Goal: Complete application form

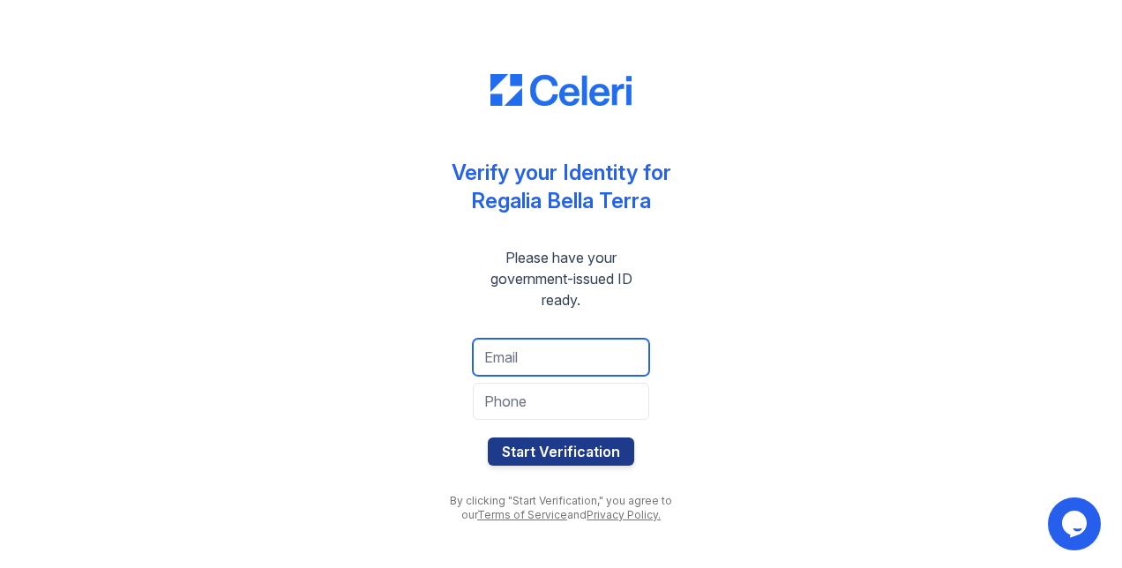
click at [570, 346] on input "email" at bounding box center [561, 357] width 176 height 37
type input "[EMAIL_ADDRESS][DOMAIN_NAME]"
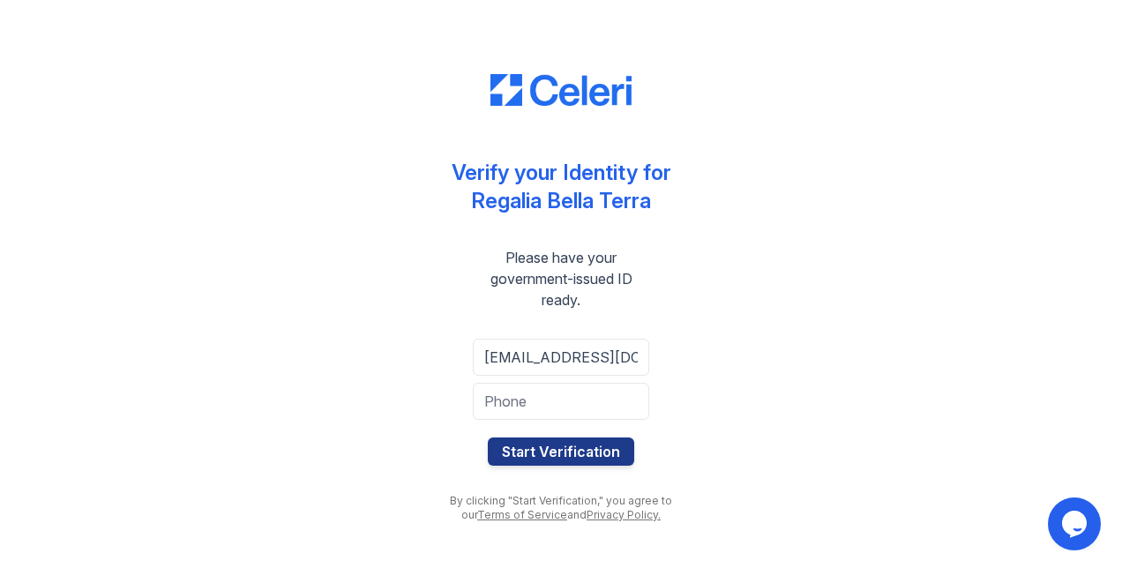
type input "6787708090"
click at [580, 457] on button "Start Verification" at bounding box center [561, 452] width 146 height 28
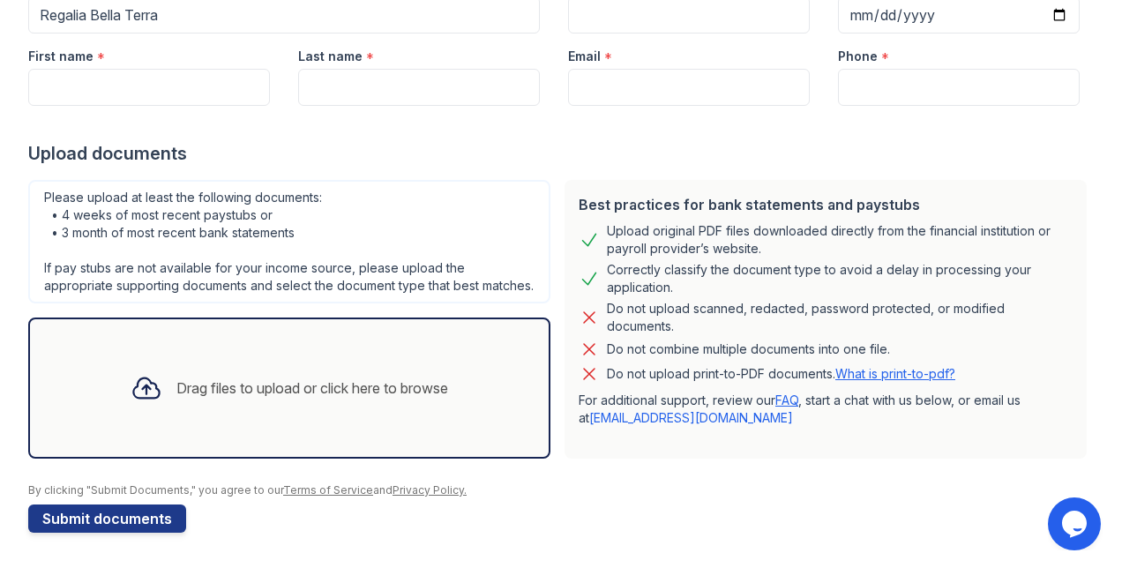
scroll to position [235, 0]
click at [913, 366] on link "What is print-to-pdf?" at bounding box center [895, 373] width 120 height 15
click at [137, 387] on icon at bounding box center [146, 388] width 26 height 20
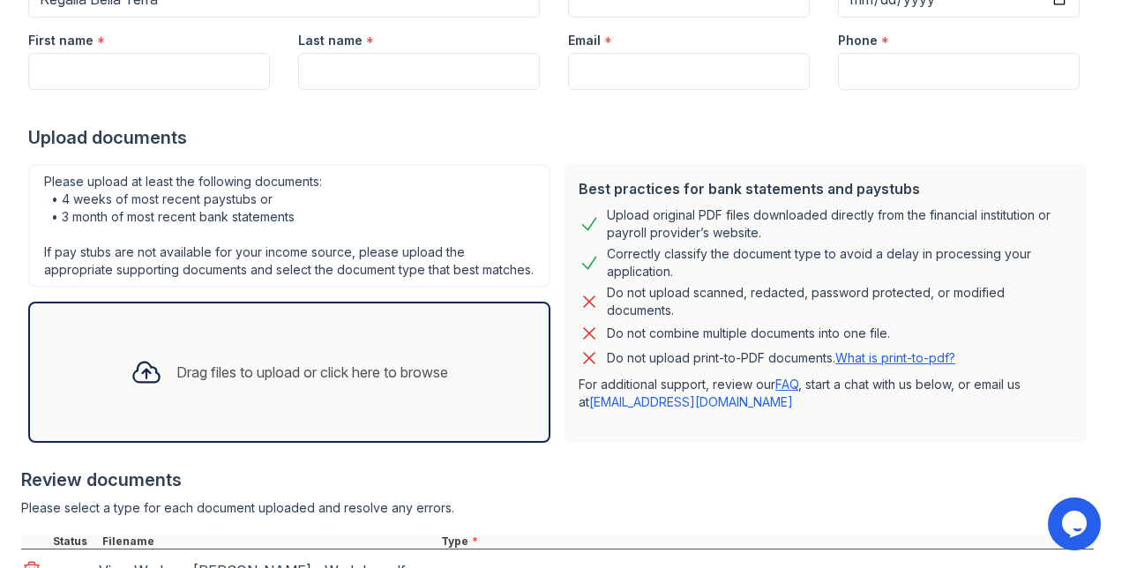
scroll to position [395, 0]
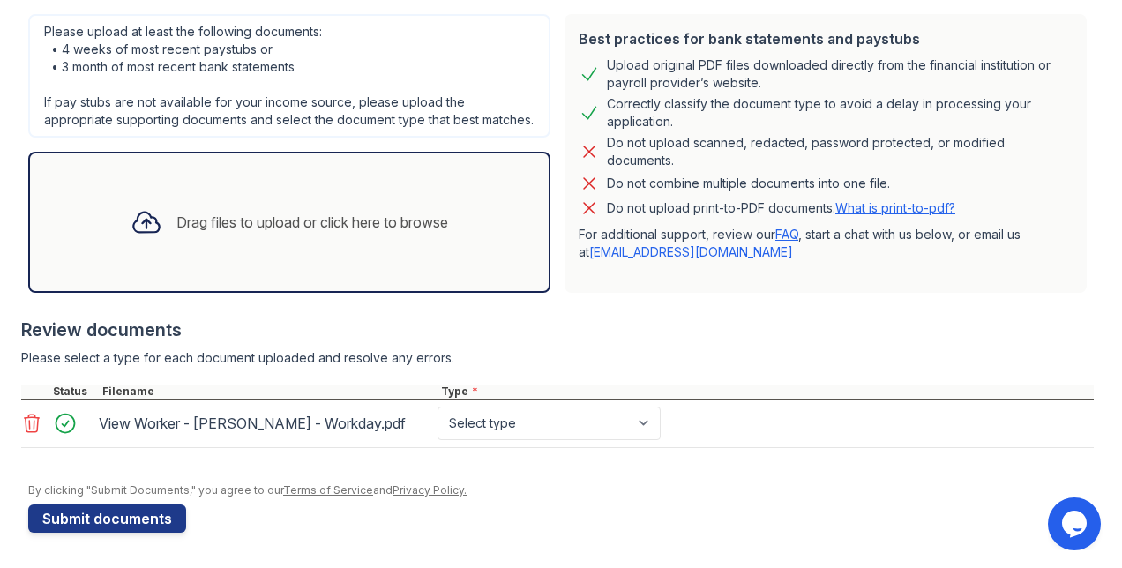
click at [148, 233] on icon at bounding box center [147, 222] width 32 height 32
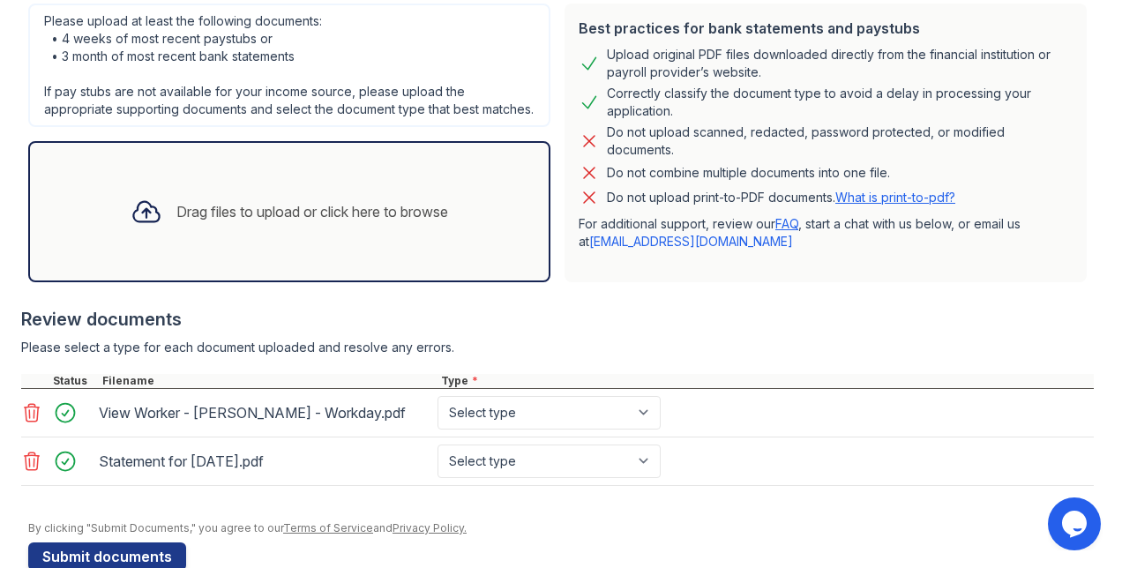
scroll to position [447, 0]
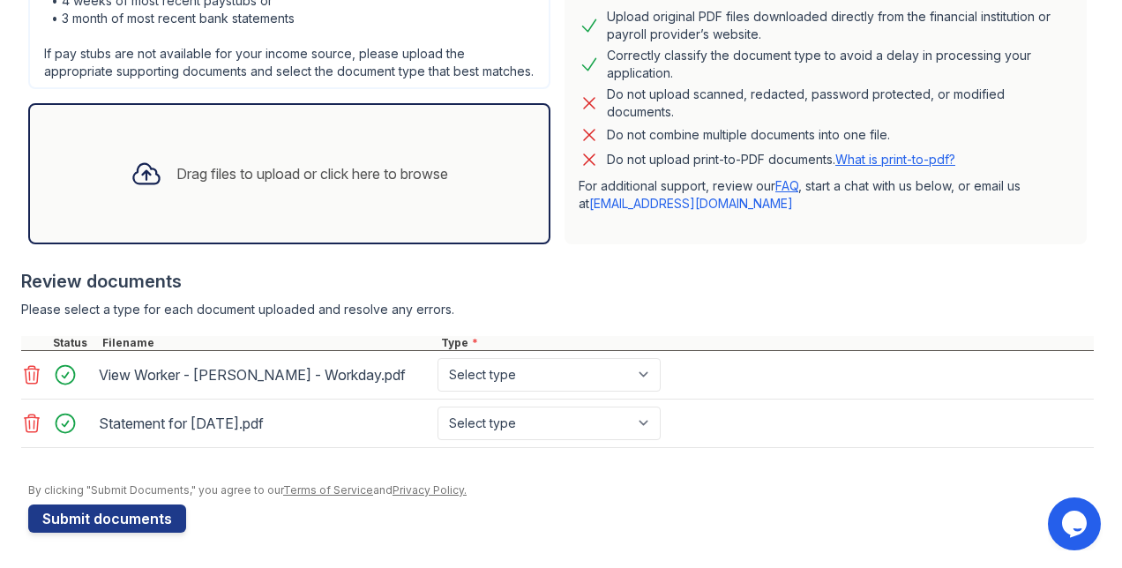
click at [131, 166] on icon at bounding box center [147, 174] width 32 height 32
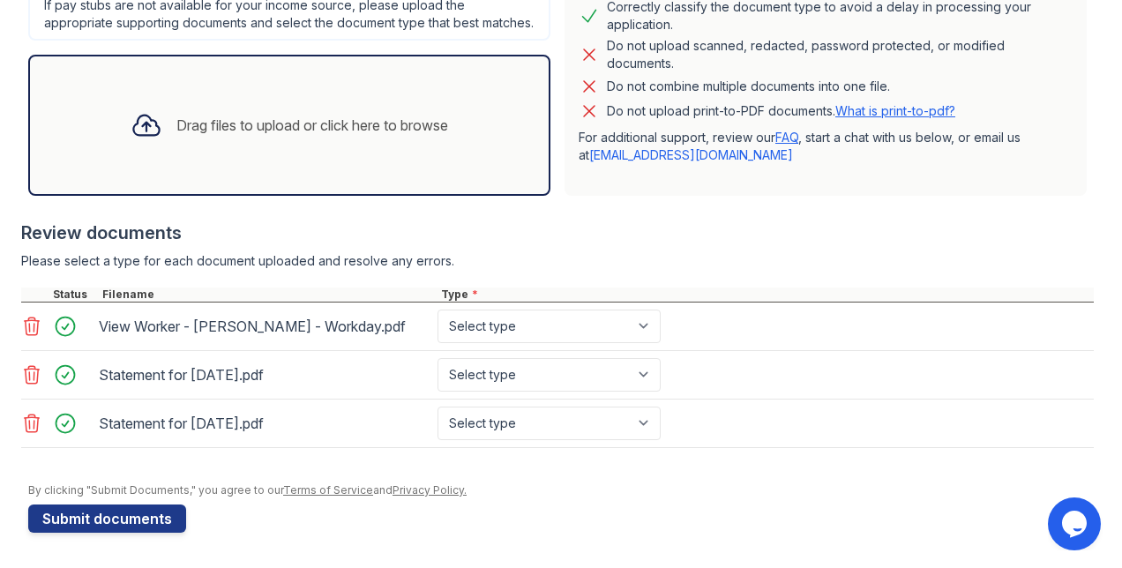
scroll to position [495, 0]
click at [144, 148] on div at bounding box center [146, 125] width 46 height 46
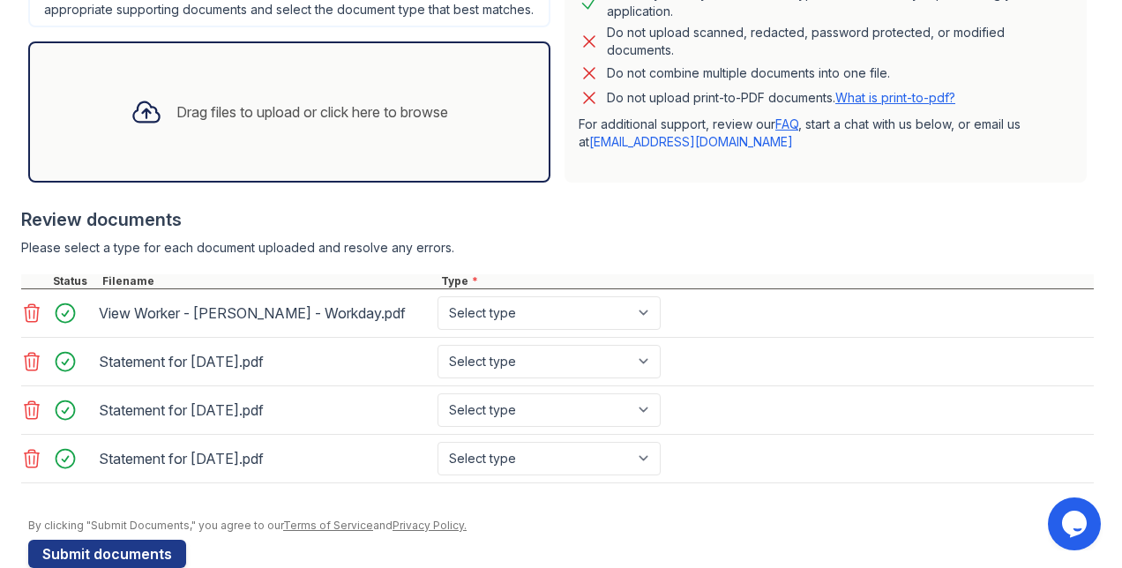
scroll to position [542, 0]
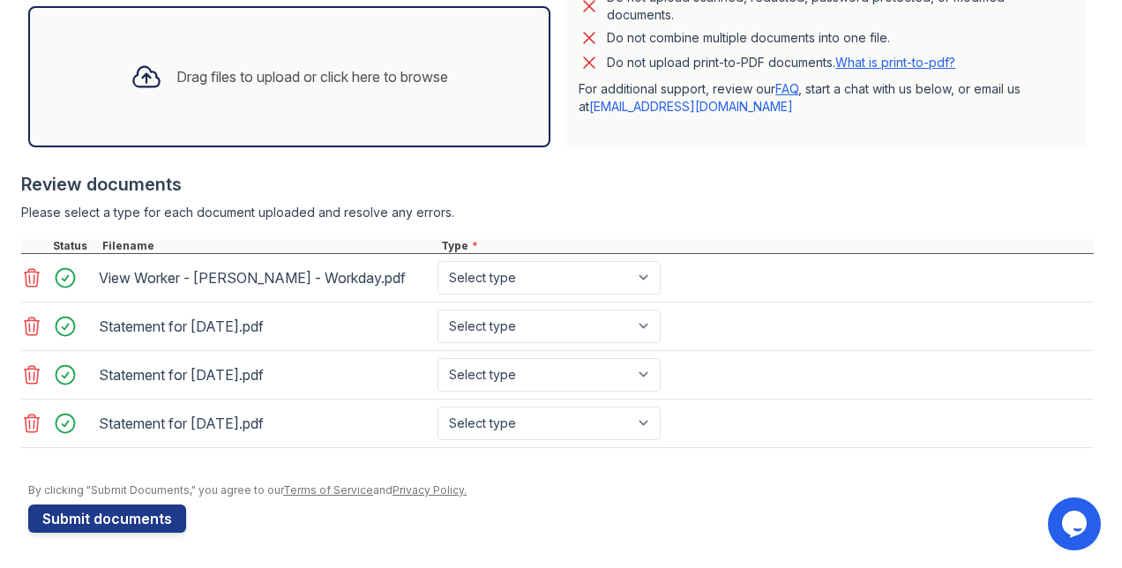
click at [131, 85] on icon at bounding box center [147, 77] width 32 height 32
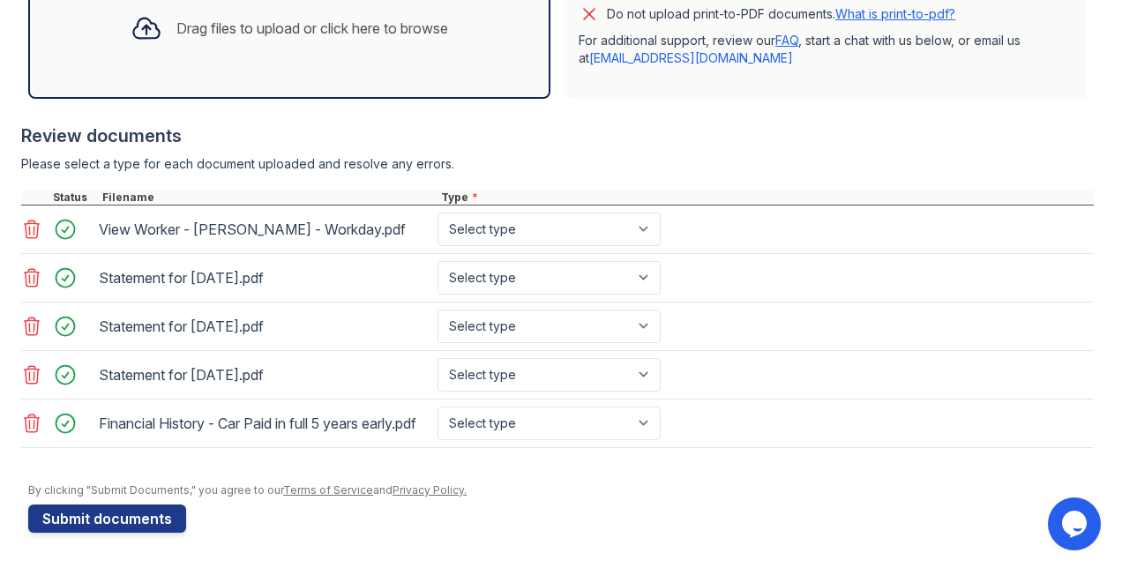
scroll to position [607, 0]
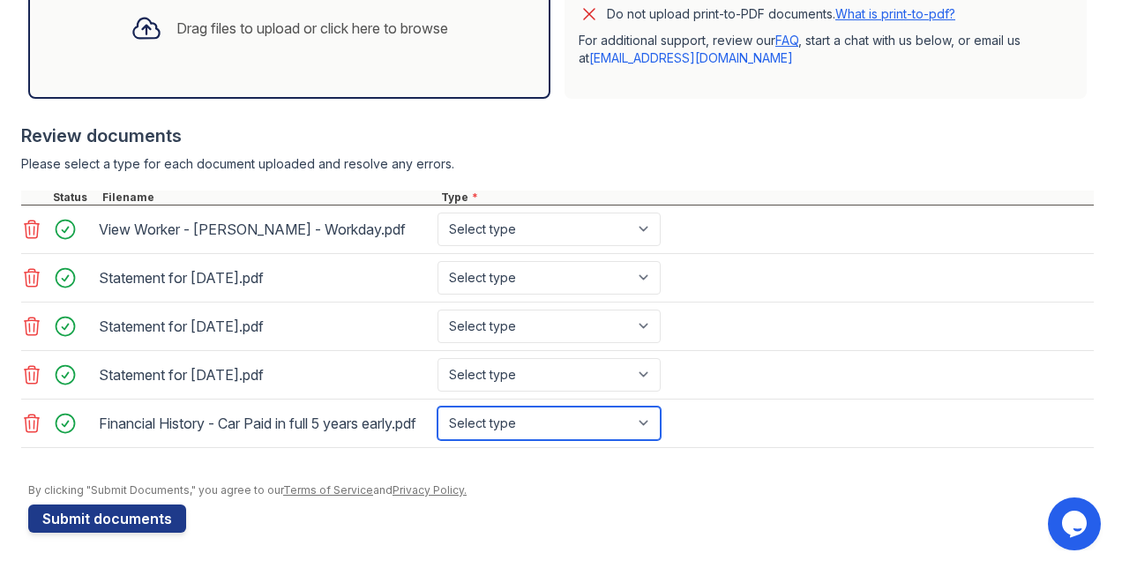
click at [501, 414] on select "Select type Paystub Bank Statement Offer Letter Tax Documents Benefit Award Let…" at bounding box center [549, 424] width 223 height 34
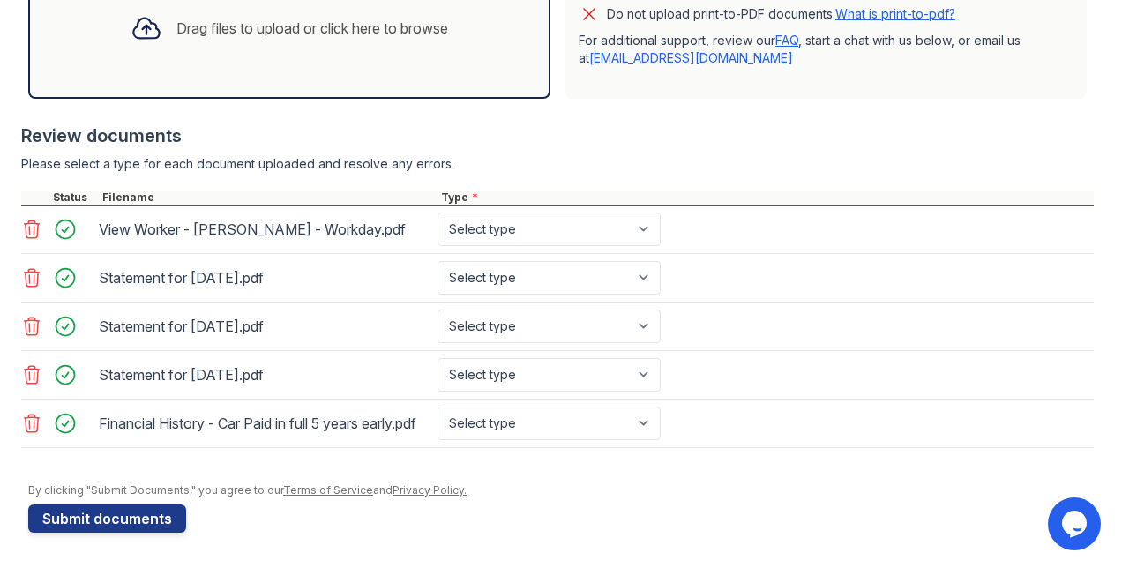
click at [744, 282] on div "Statement for [DATE].pdf Select type Paystub Bank Statement Offer Letter Tax Do…" at bounding box center [557, 278] width 1073 height 49
click at [621, 225] on select "Select type Paystub Bank Statement Offer Letter Tax Documents Benefit Award Let…" at bounding box center [549, 230] width 223 height 34
click at [690, 206] on div "View Worker - [PERSON_NAME] - Workday.pdf Select type Paystub Bank Statement Of…" at bounding box center [557, 230] width 1073 height 49
click at [607, 265] on select "Select type Paystub Bank Statement Offer Letter Tax Documents Benefit Award Let…" at bounding box center [549, 278] width 223 height 34
select select "paystub"
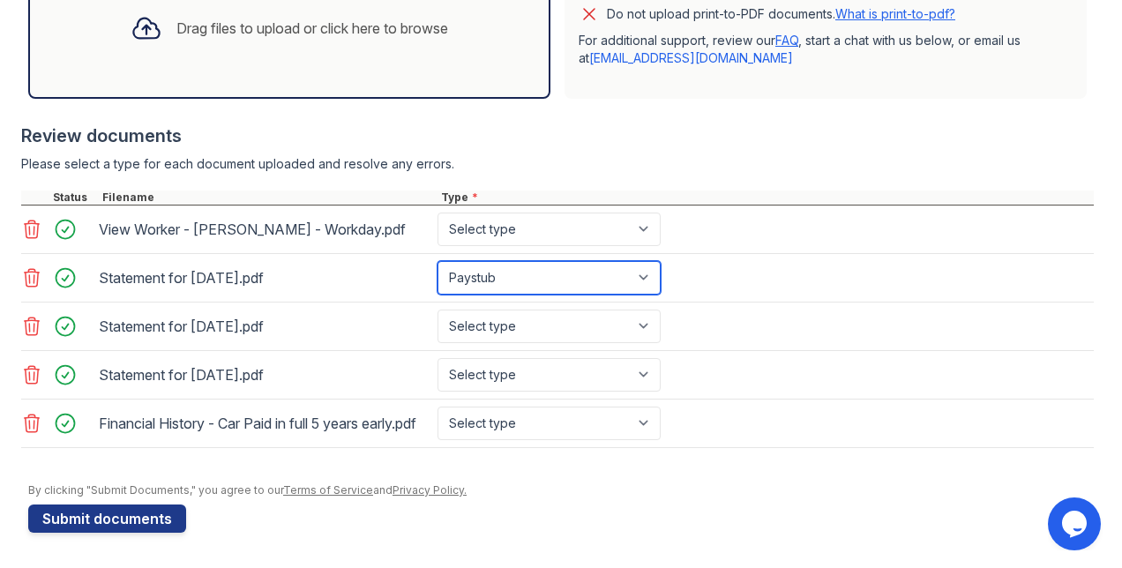
click at [438, 261] on select "Select type Paystub Bank Statement Offer Letter Tax Documents Benefit Award Let…" at bounding box center [549, 278] width 223 height 34
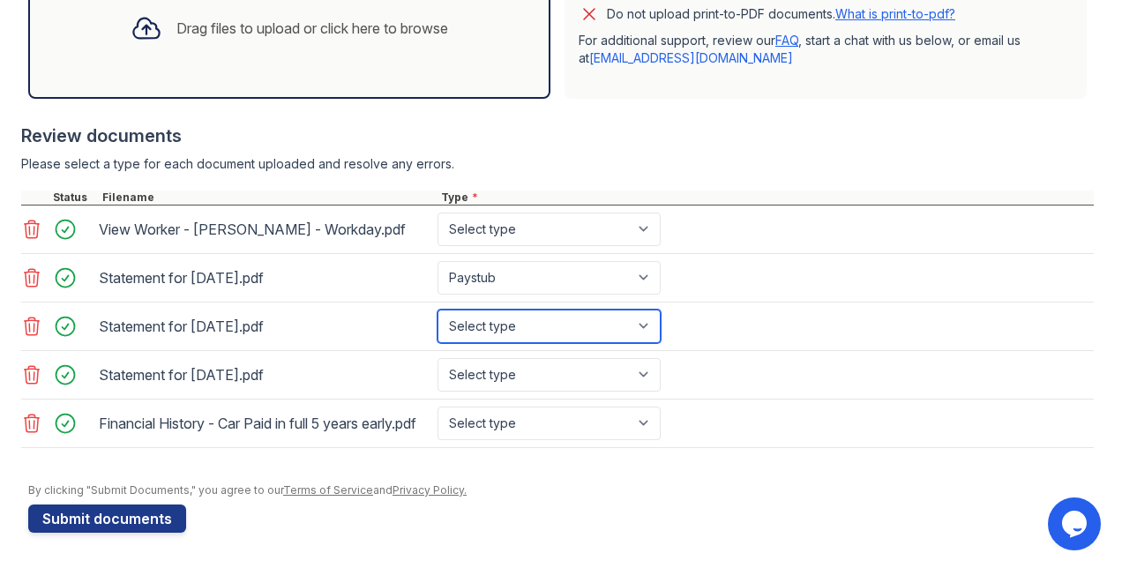
click at [520, 314] on select "Select type Paystub Bank Statement Offer Letter Tax Documents Benefit Award Let…" at bounding box center [549, 327] width 223 height 34
select select "paystub"
click at [438, 310] on select "Select type Paystub Bank Statement Offer Letter Tax Documents Benefit Award Let…" at bounding box center [549, 327] width 223 height 34
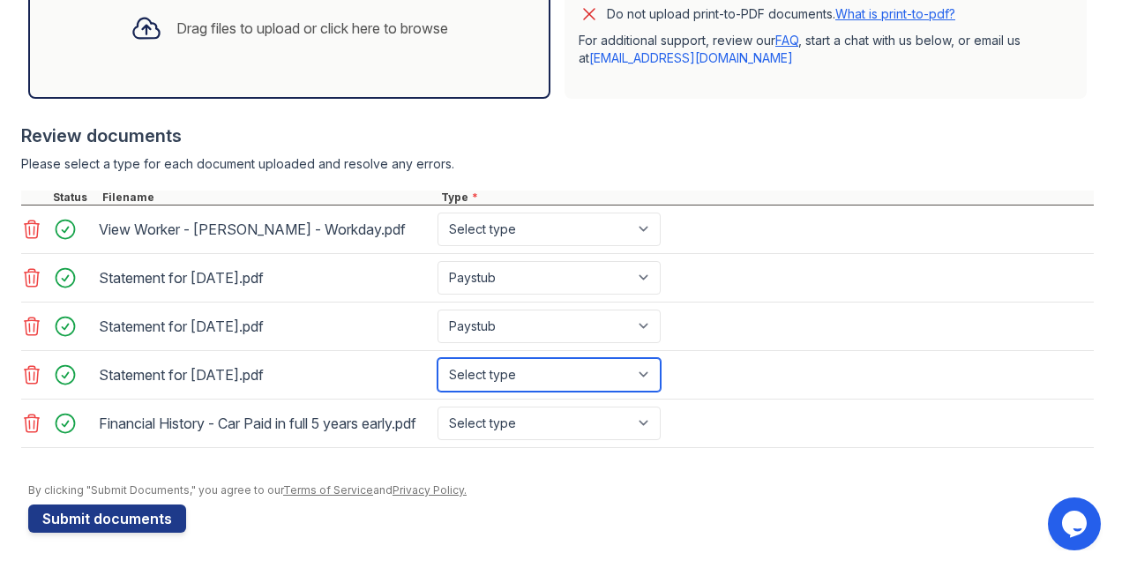
click at [522, 358] on select "Select type Paystub Bank Statement Offer Letter Tax Documents Benefit Award Let…" at bounding box center [549, 375] width 223 height 34
select select "paystub"
click at [438, 358] on select "Select type Paystub Bank Statement Offer Letter Tax Documents Benefit Award Let…" at bounding box center [549, 375] width 223 height 34
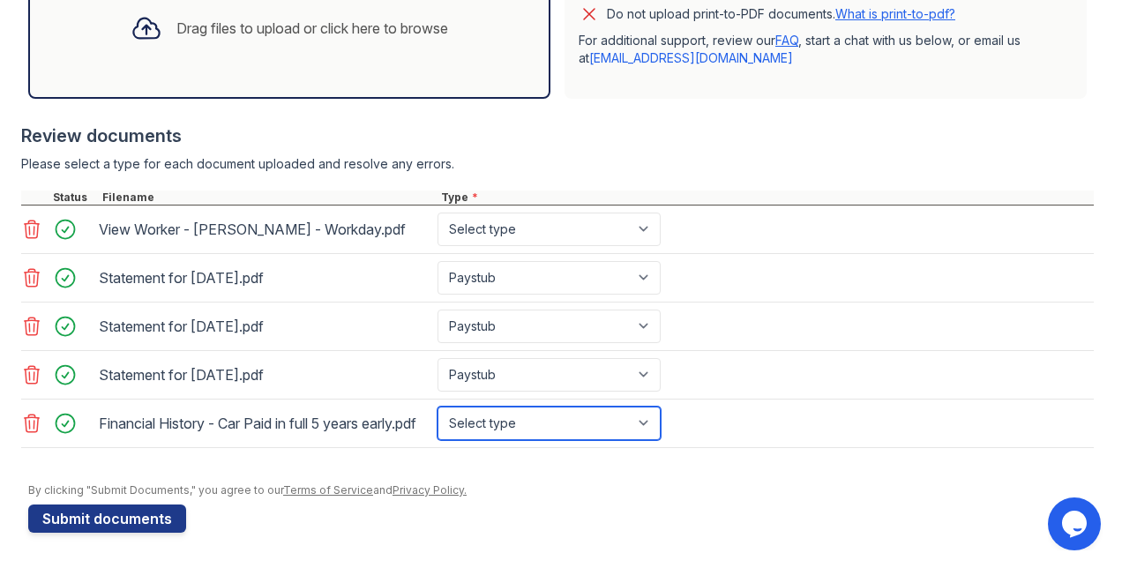
click at [544, 411] on select "Select type Paystub Bank Statement Offer Letter Tax Documents Benefit Award Let…" at bounding box center [549, 424] width 223 height 34
select select "other"
click at [438, 407] on select "Select type Paystub Bank Statement Offer Letter Tax Documents Benefit Award Let…" at bounding box center [549, 424] width 223 height 34
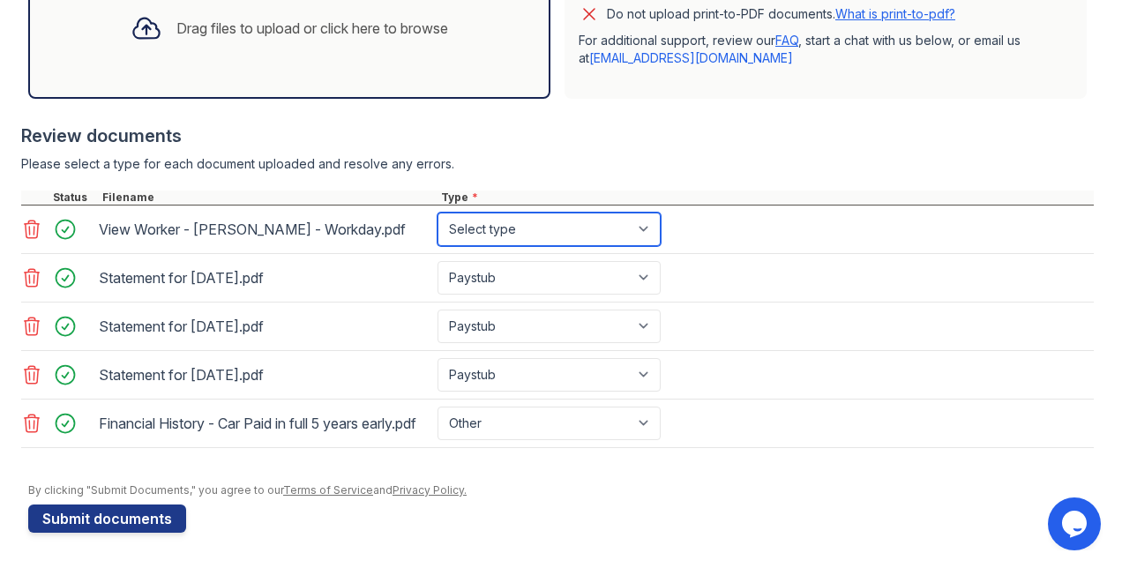
click at [479, 213] on select "Select type Paystub Bank Statement Offer Letter Tax Documents Benefit Award Let…" at bounding box center [549, 230] width 223 height 34
select select "other"
click at [438, 213] on select "Select type Paystub Bank Statement Offer Letter Tax Documents Benefit Award Let…" at bounding box center [549, 230] width 223 height 34
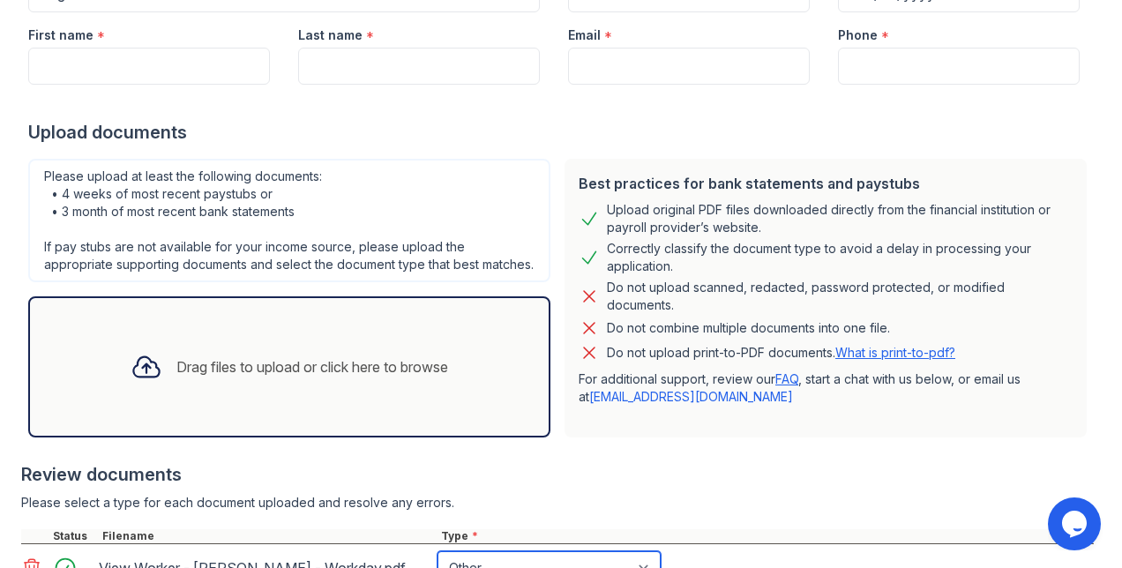
scroll to position [76, 0]
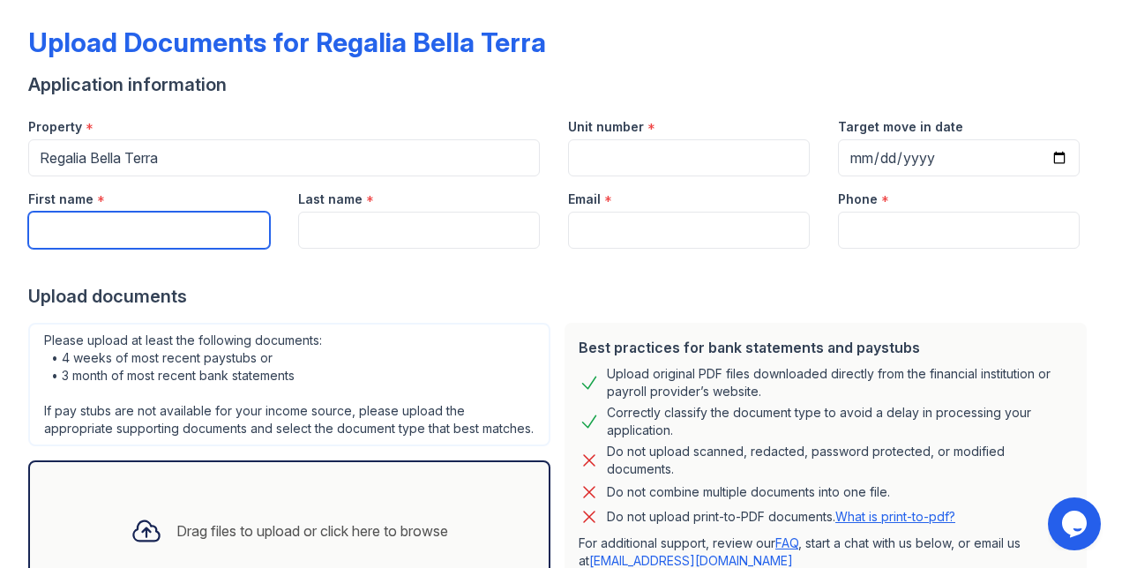
click at [153, 233] on input "First name" at bounding box center [149, 230] width 242 height 37
type input "[PERSON_NAME]"
type input "Ekpoudom"
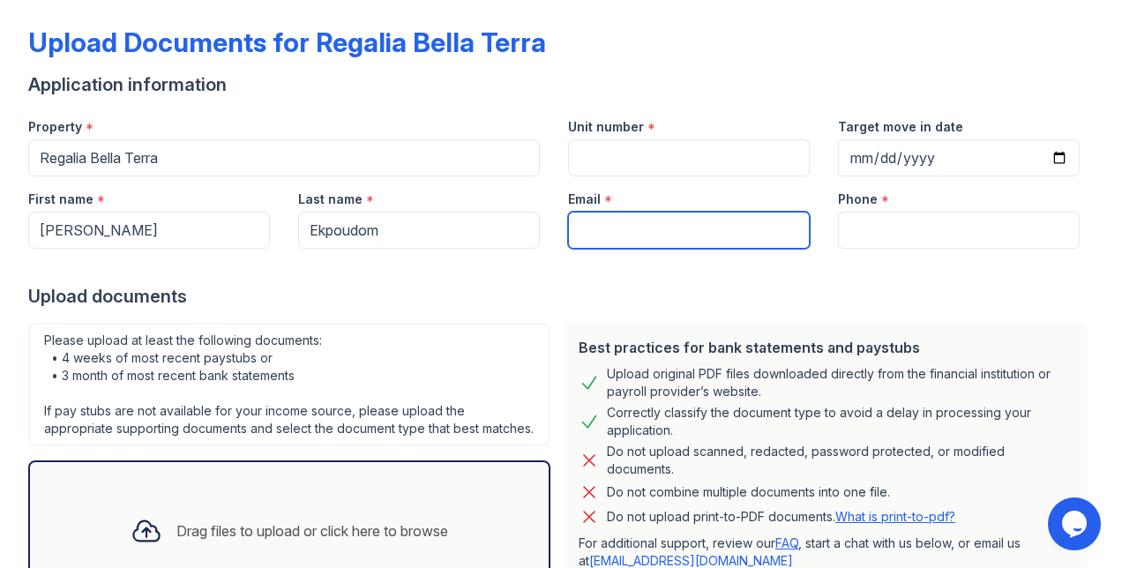
click at [650, 222] on input "Email" at bounding box center [689, 230] width 242 height 37
type input "[EMAIL_ADDRESS][DOMAIN_NAME]"
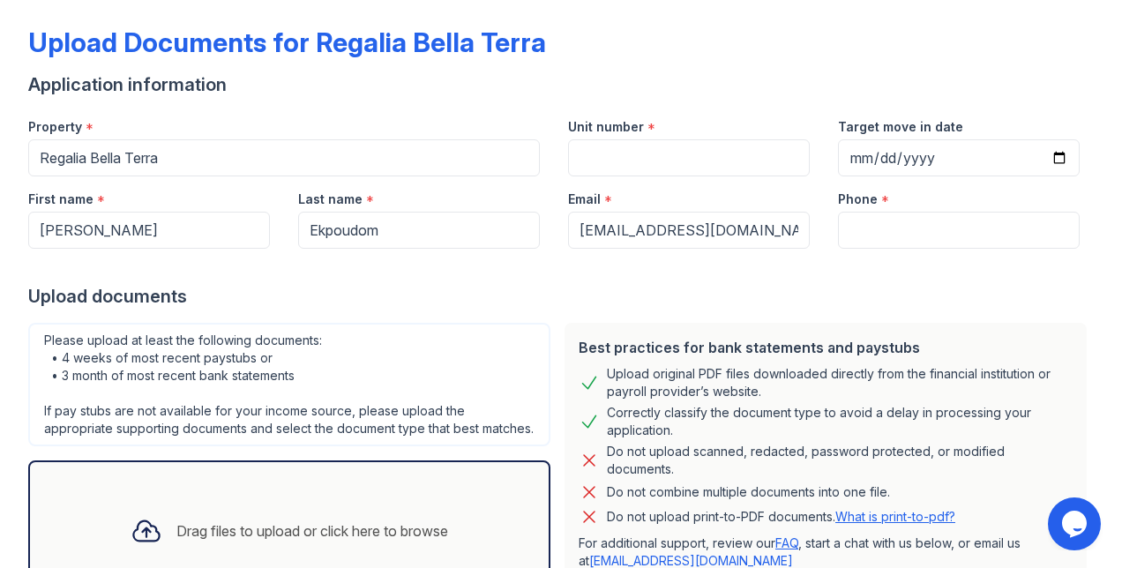
type input "6787708090"
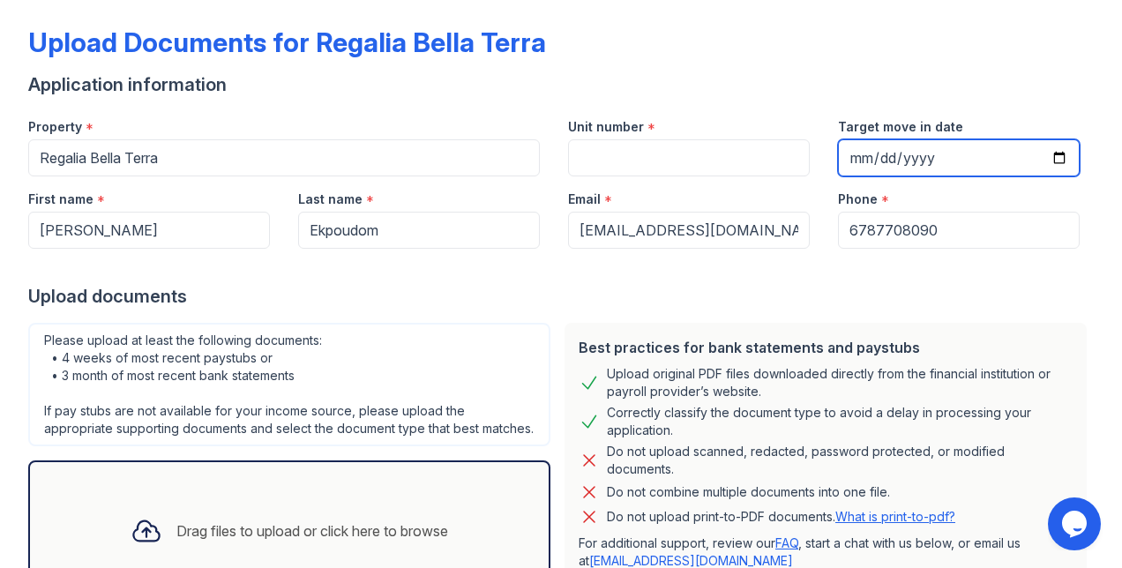
click at [873, 160] on input "Target move in date" at bounding box center [959, 157] width 242 height 37
click at [1046, 159] on input "Target move in date" at bounding box center [959, 157] width 242 height 37
type input "[DATE]"
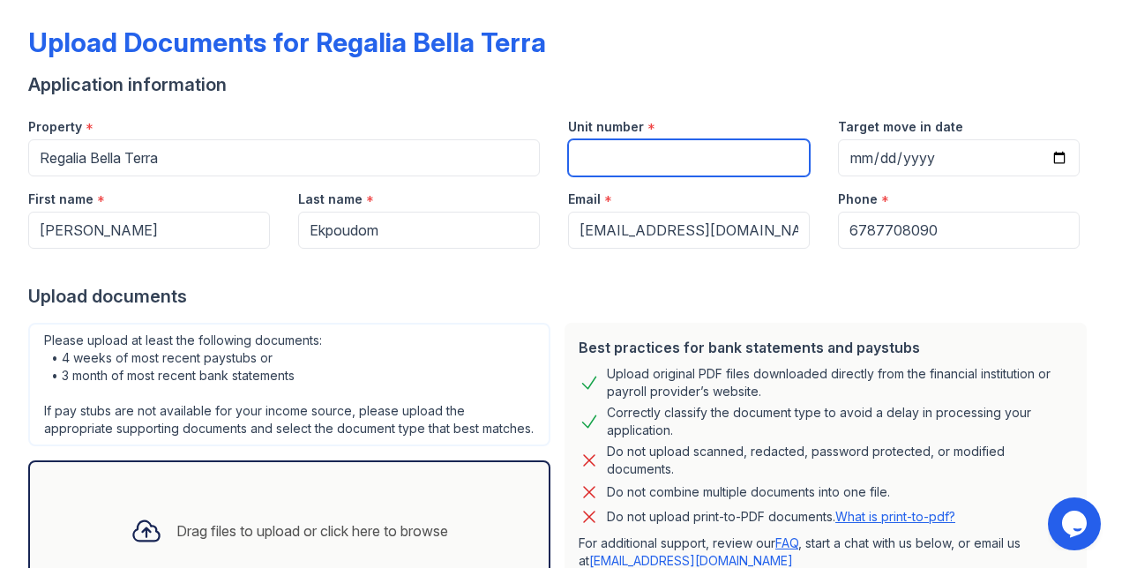
click at [704, 161] on input "Unit number" at bounding box center [689, 157] width 242 height 37
type input "22002"
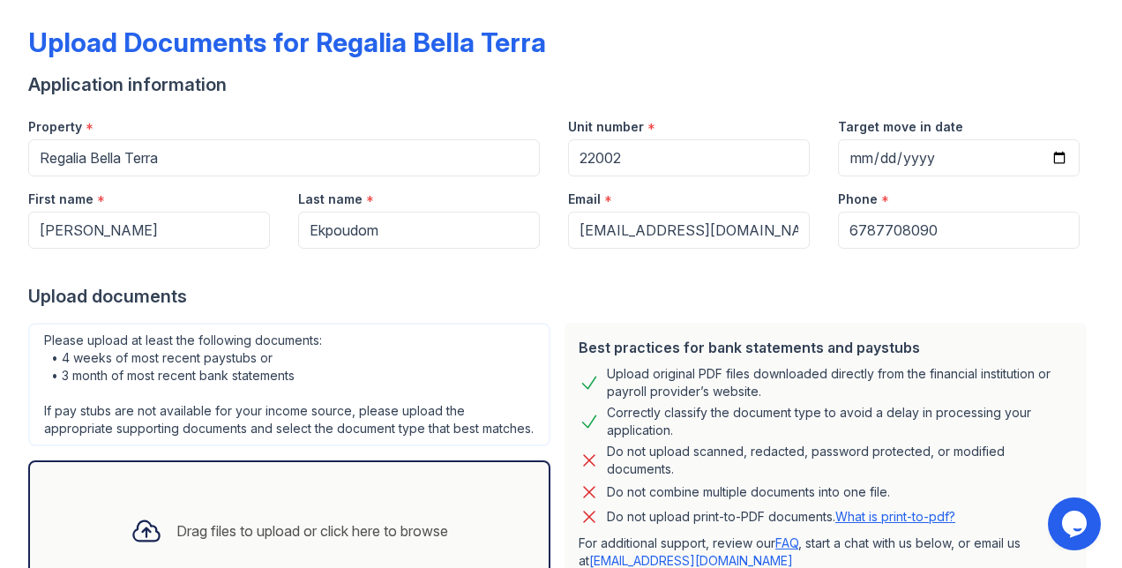
click at [610, 90] on div "Application information" at bounding box center [561, 84] width 1066 height 25
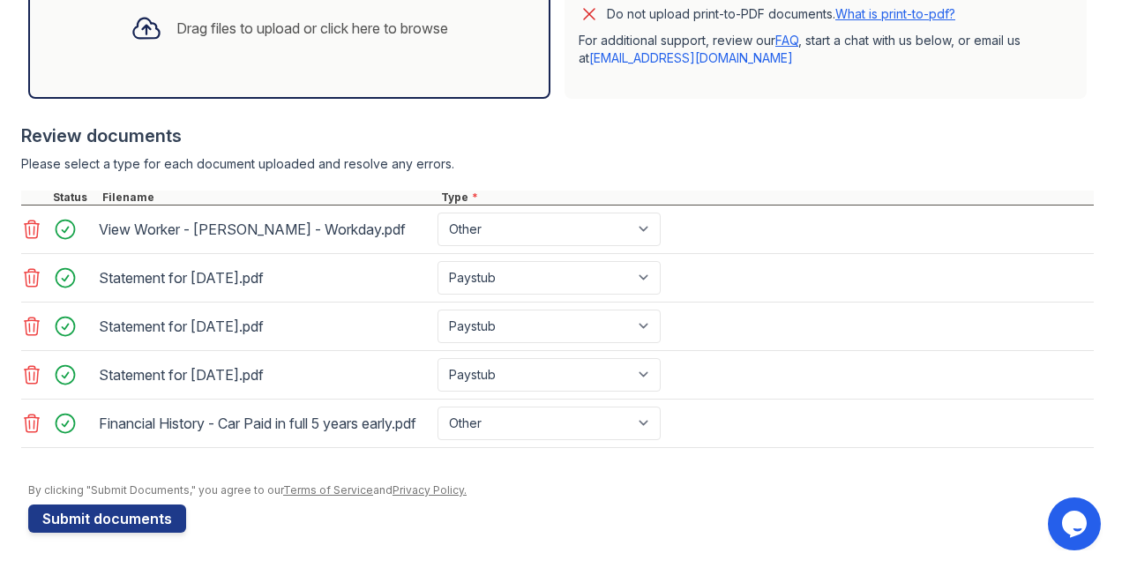
scroll to position [469, 0]
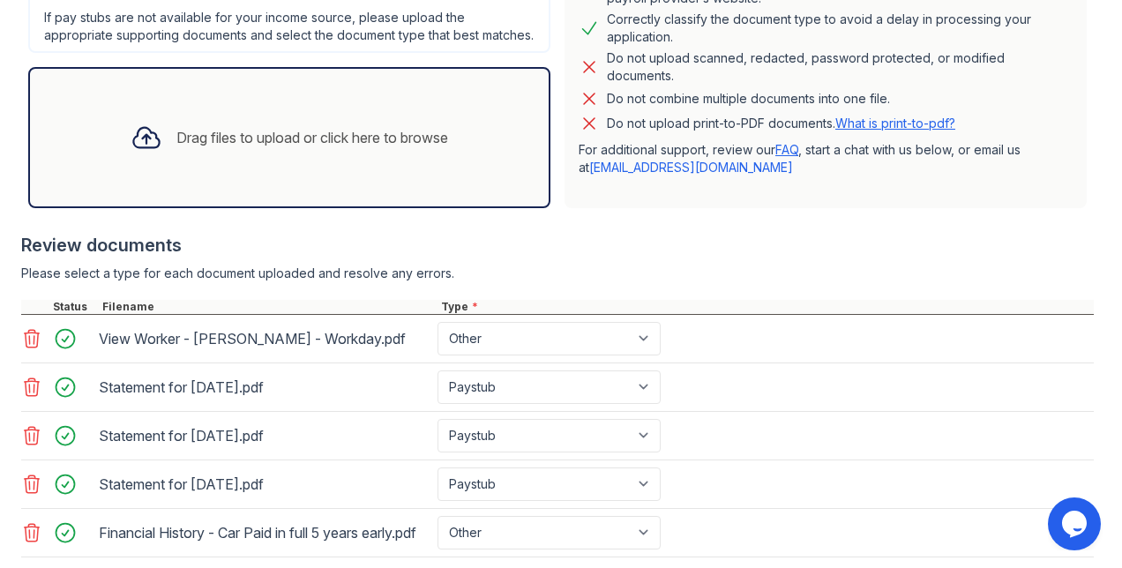
click at [152, 185] on div "Drag files to upload or click here to browse" at bounding box center [289, 137] width 522 height 141
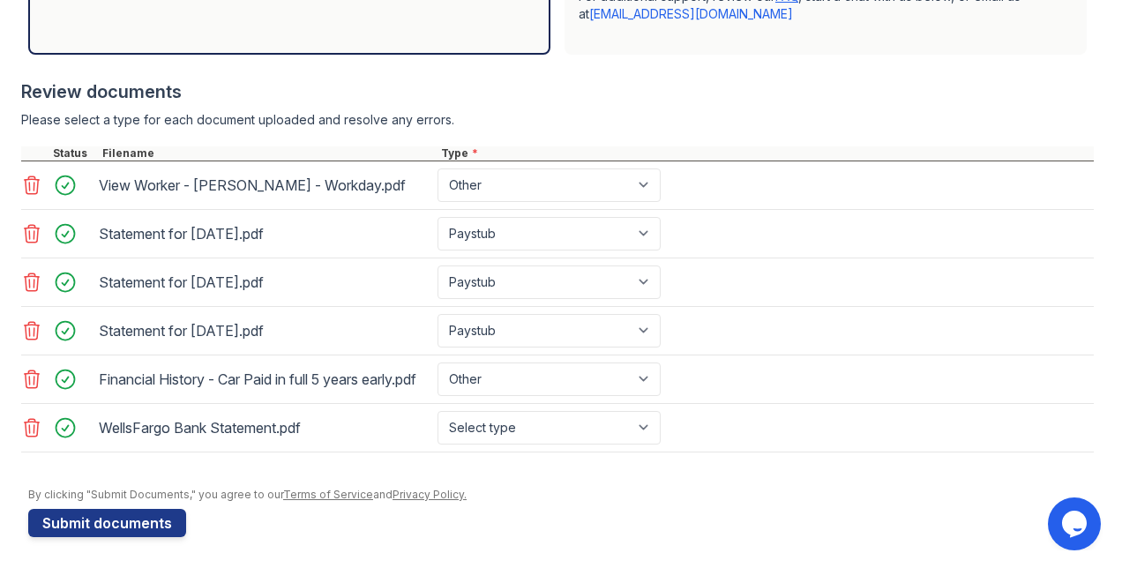
scroll to position [655, 0]
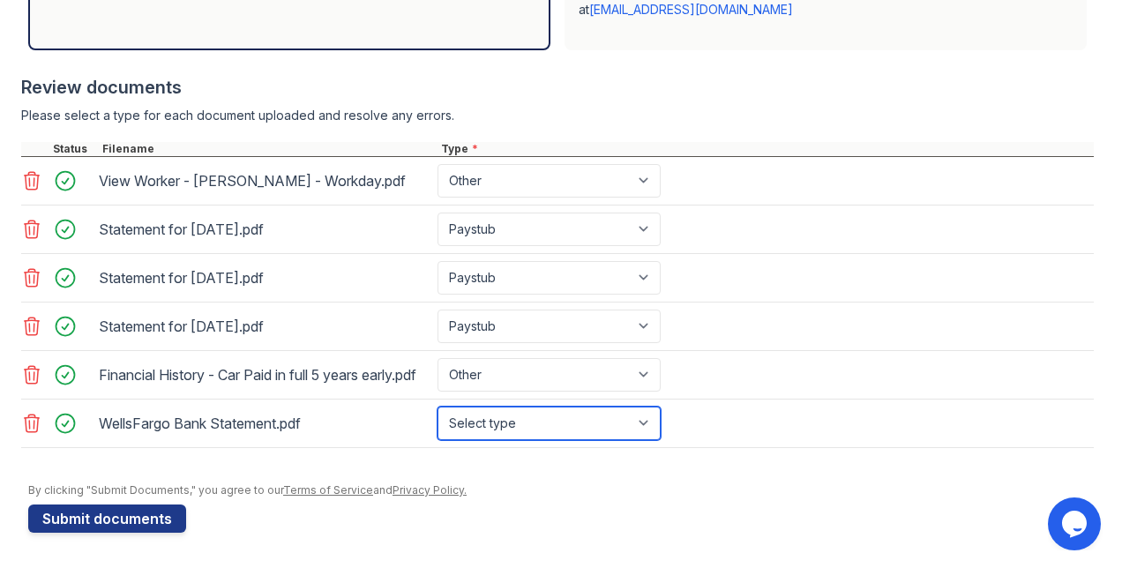
click at [593, 421] on select "Select type Paystub Bank Statement Offer Letter Tax Documents Benefit Award Let…" at bounding box center [549, 424] width 223 height 34
select select "bank_statement"
click at [438, 407] on select "Select type Paystub Bank Statement Offer Letter Tax Documents Benefit Award Let…" at bounding box center [549, 424] width 223 height 34
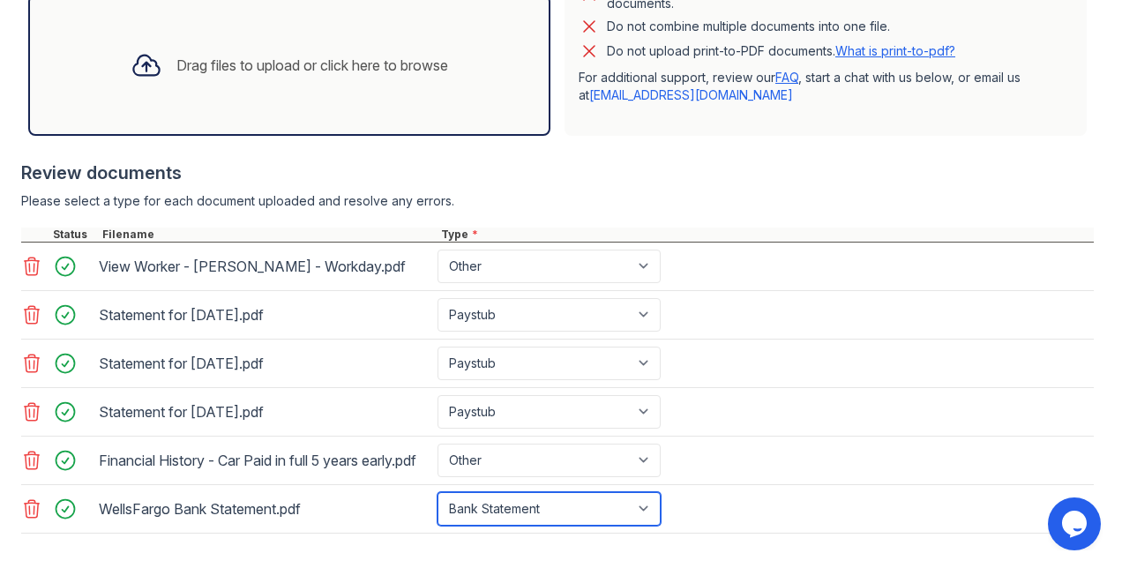
scroll to position [535, 0]
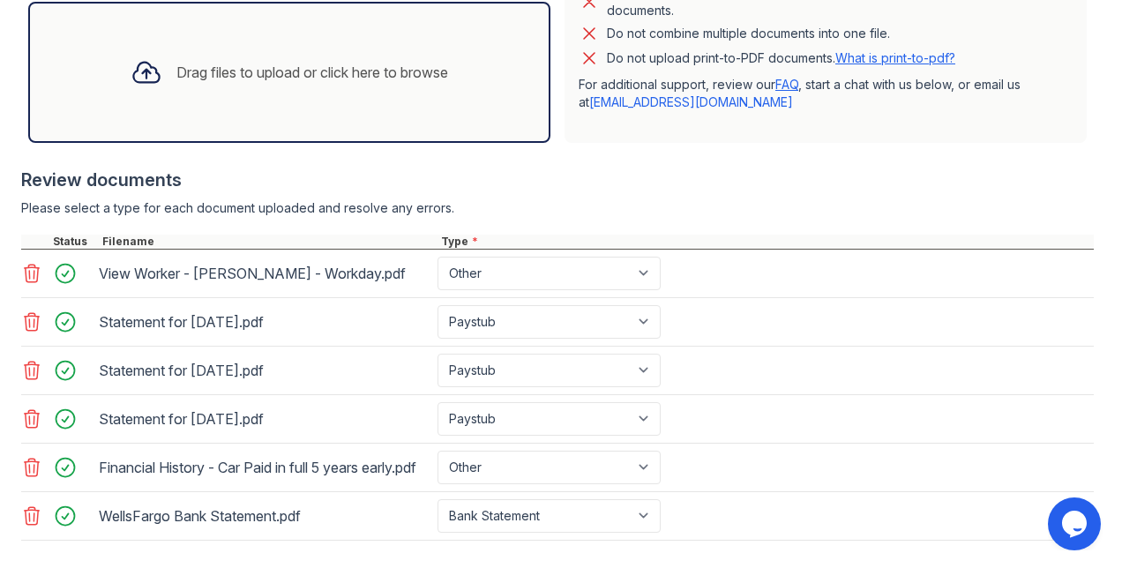
click at [188, 83] on div "Drag files to upload or click here to browse" at bounding box center [312, 72] width 272 height 21
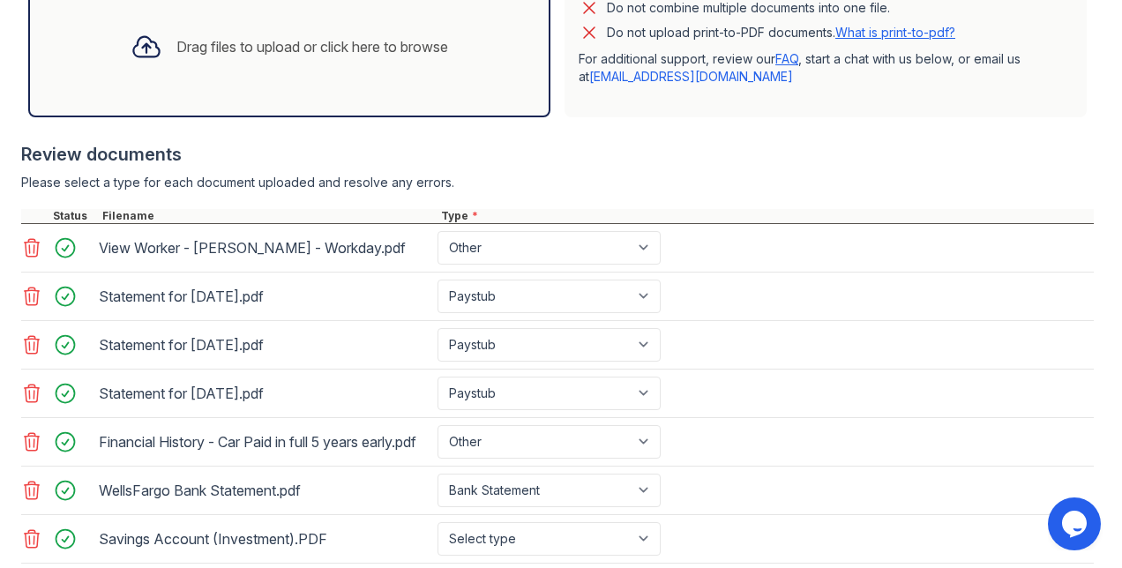
scroll to position [702, 0]
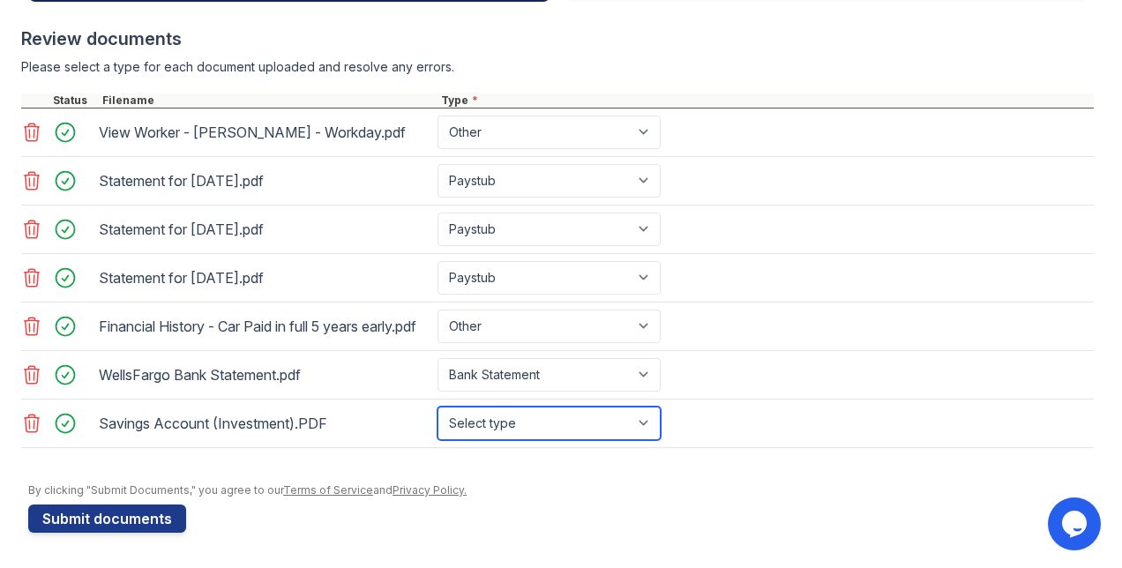
click at [517, 429] on select "Select type Paystub Bank Statement Offer Letter Tax Documents Benefit Award Let…" at bounding box center [549, 424] width 223 height 34
select select "investment_account_statement"
click at [438, 407] on select "Select type Paystub Bank Statement Offer Letter Tax Documents Benefit Award Let…" at bounding box center [549, 424] width 223 height 34
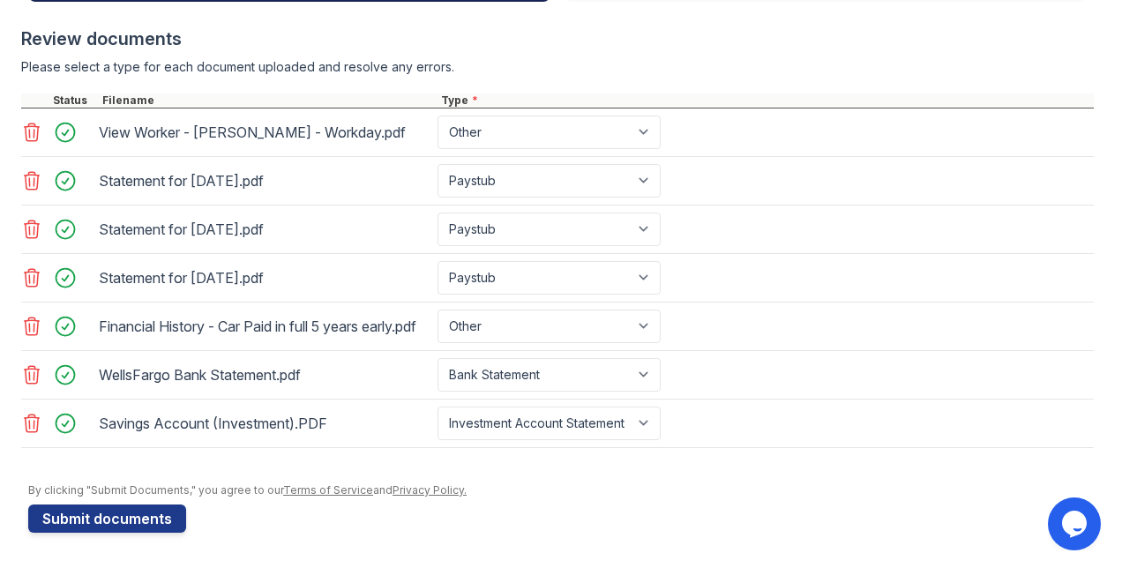
click at [803, 436] on div "Savings Account (Investment).PDF Select type Paystub Bank Statement Offer Lette…" at bounding box center [557, 424] width 1073 height 49
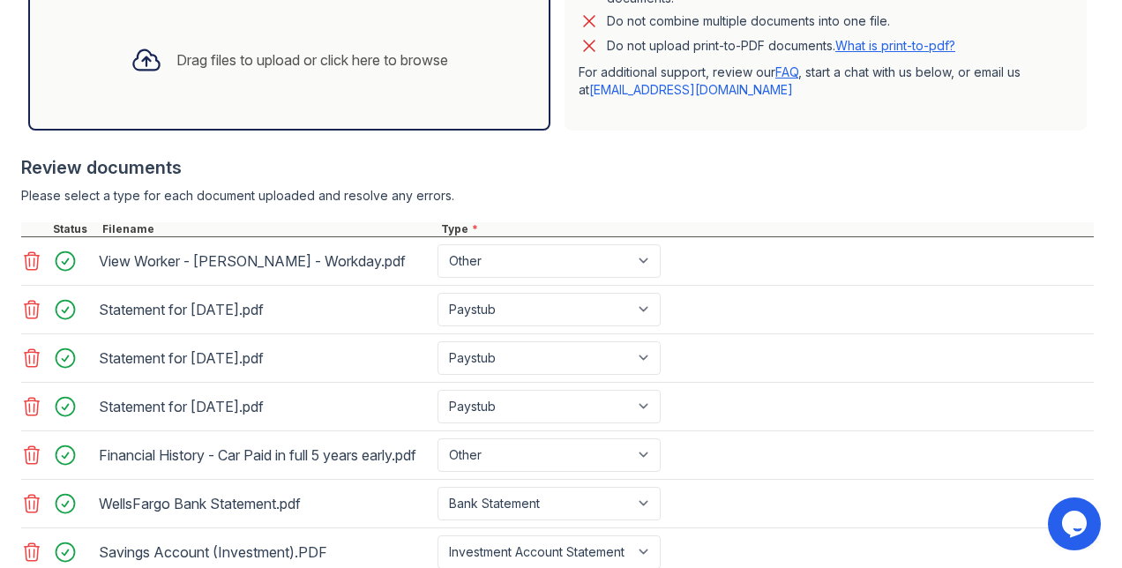
scroll to position [548, 0]
click at [207, 89] on div "Drag files to upload or click here to browse" at bounding box center [289, 59] width 346 height 60
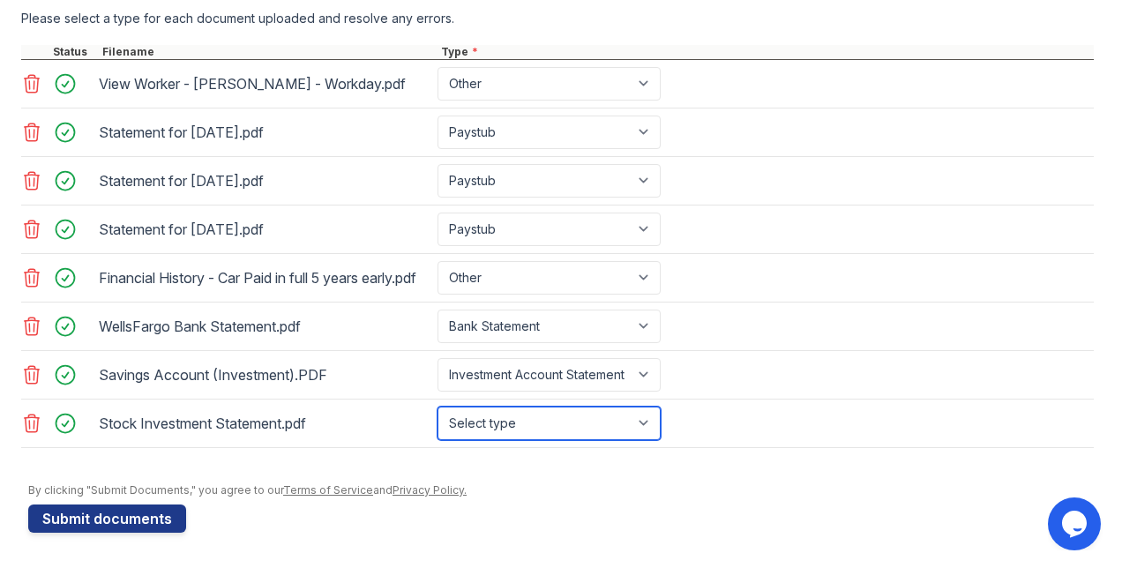
click at [519, 422] on select "Select type Paystub Bank Statement Offer Letter Tax Documents Benefit Award Let…" at bounding box center [549, 424] width 223 height 34
select select "investment_account_statement"
click at [438, 407] on select "Select type Paystub Bank Statement Offer Letter Tax Documents Benefit Award Let…" at bounding box center [549, 424] width 223 height 34
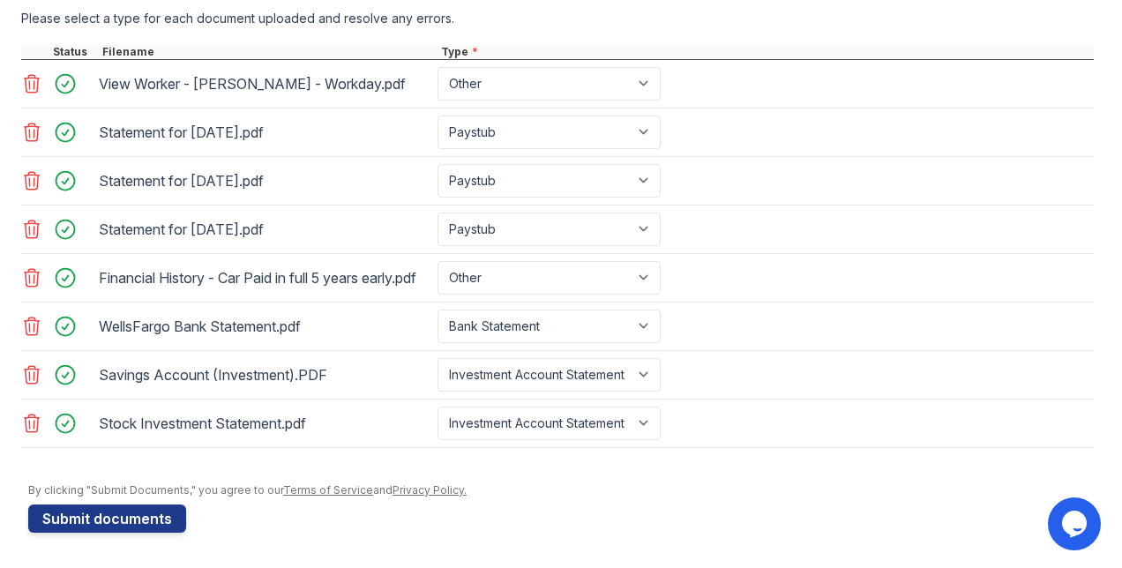
click at [690, 446] on div "Stock Investment Statement.pdf Select type Paystub Bank Statement Offer Letter …" at bounding box center [557, 424] width 1073 height 49
click at [136, 520] on button "Submit documents" at bounding box center [107, 519] width 158 height 28
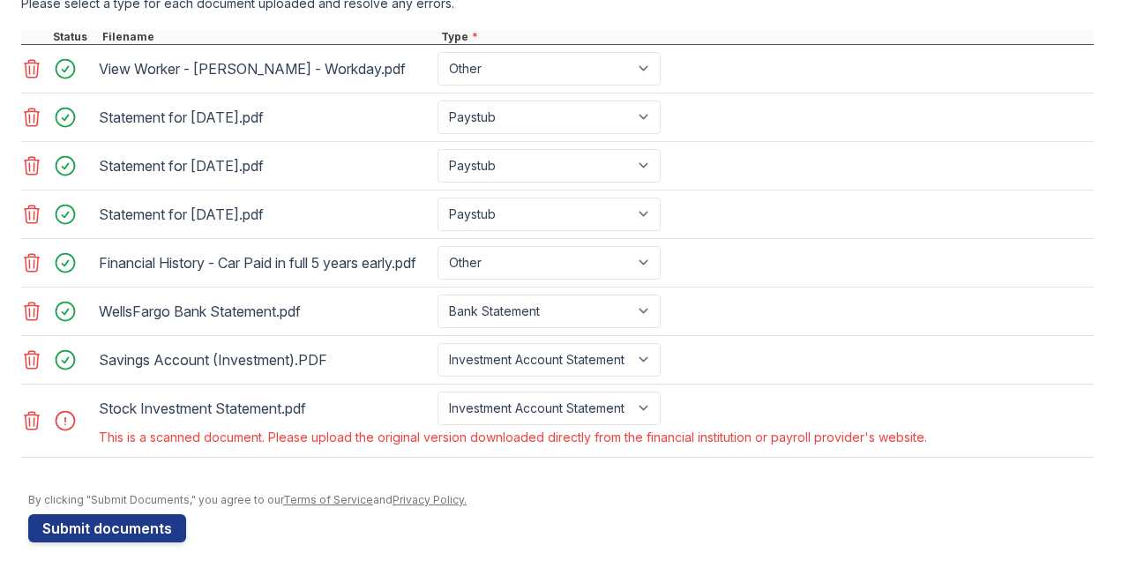
scroll to position [824, 0]
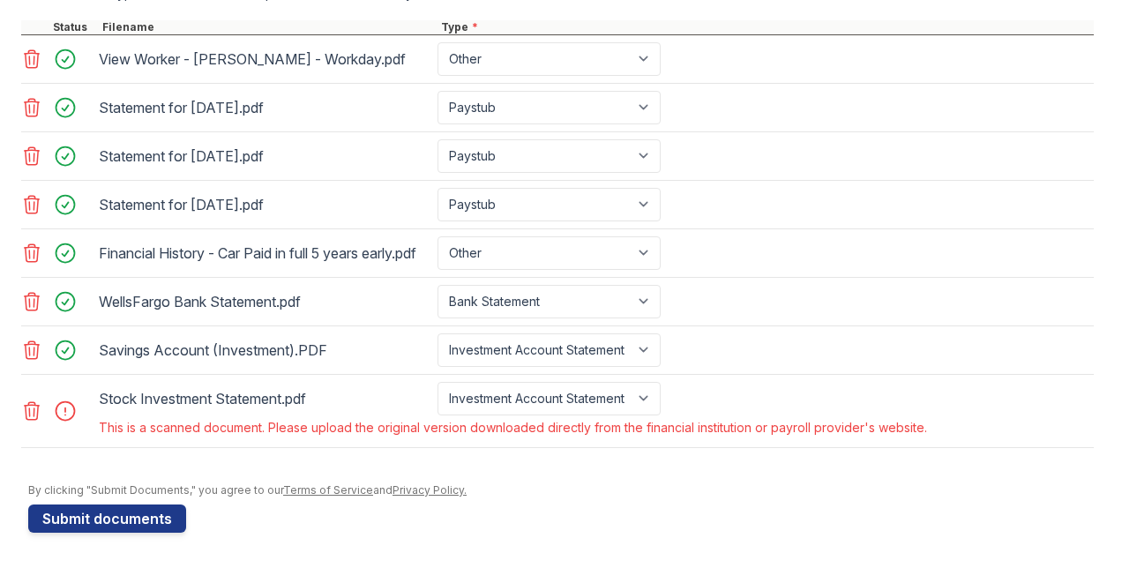
click at [37, 402] on icon at bounding box center [31, 410] width 21 height 21
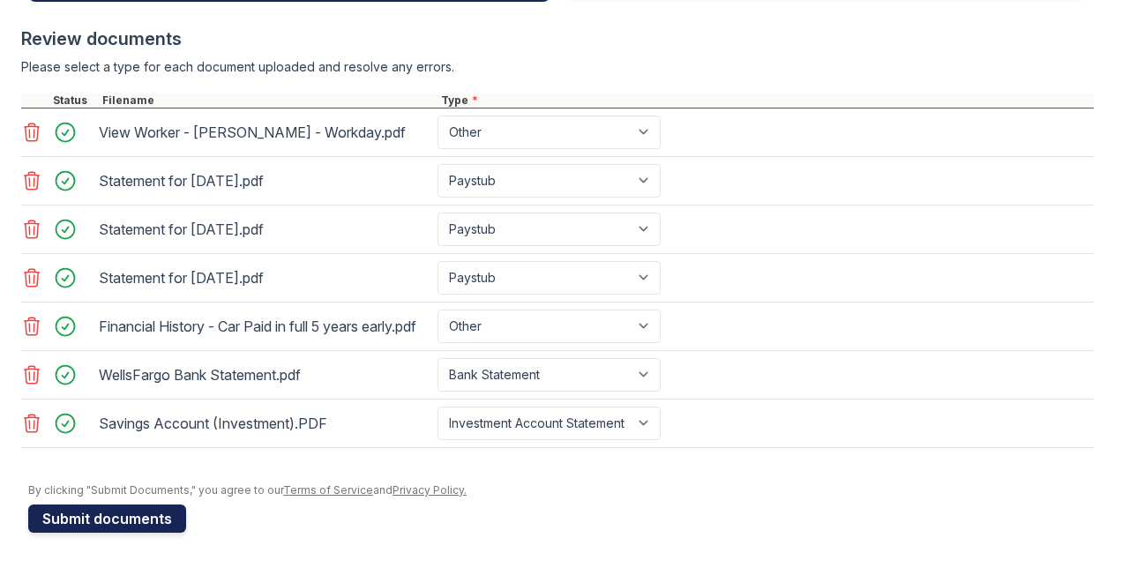
click at [153, 517] on button "Submit documents" at bounding box center [107, 519] width 158 height 28
